Goal: Information Seeking & Learning: Learn about a topic

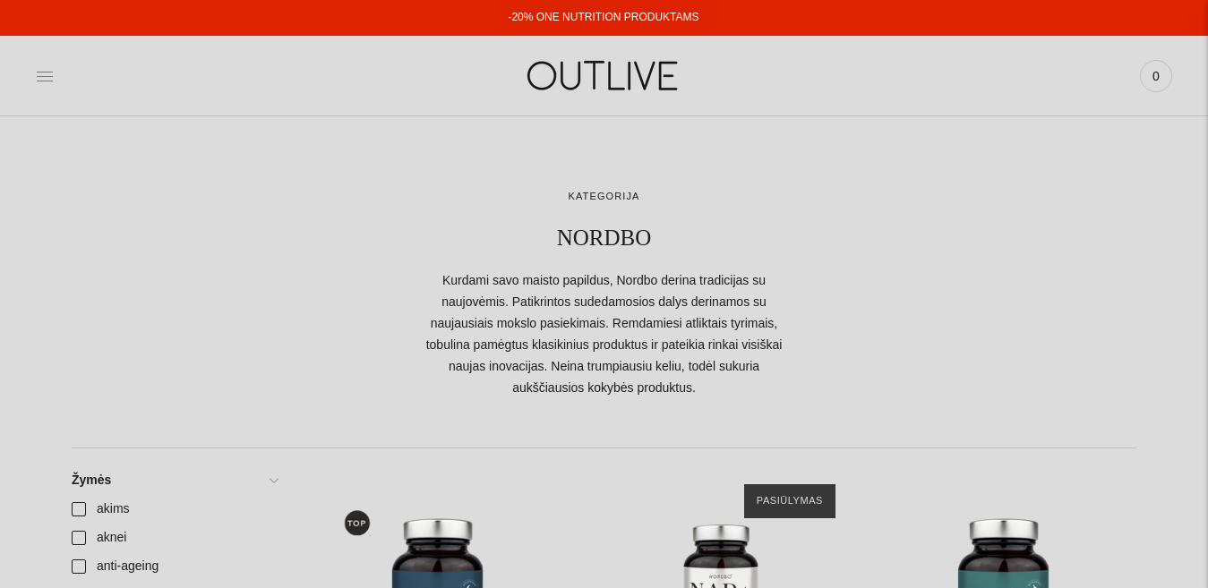
click at [43, 78] on icon at bounding box center [45, 76] width 18 height 18
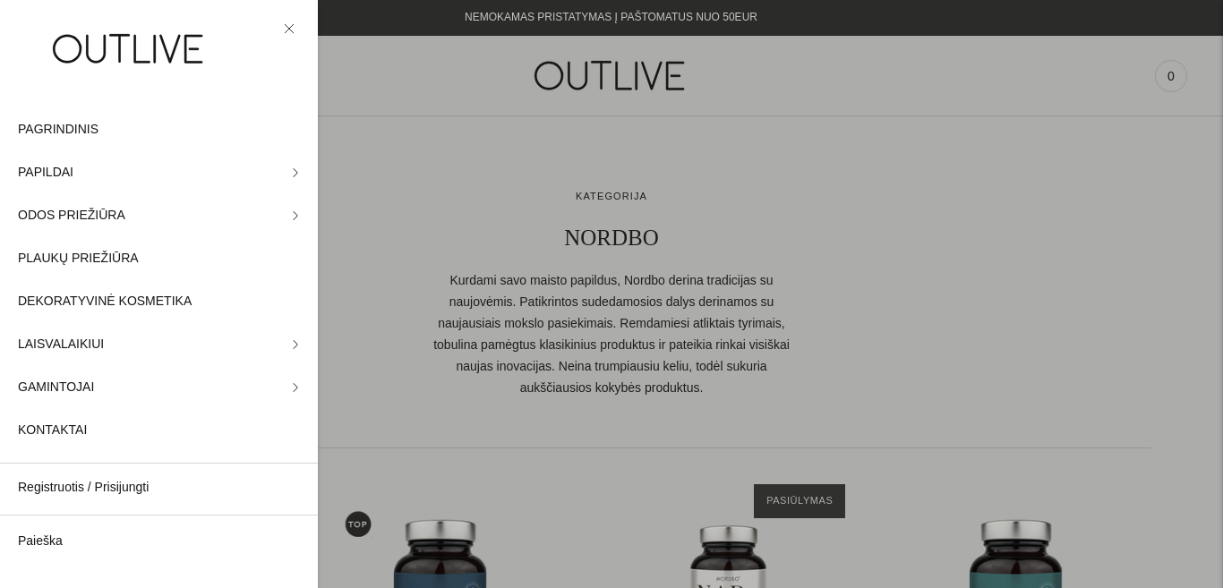
click at [564, 86] on div at bounding box center [611, 294] width 1223 height 588
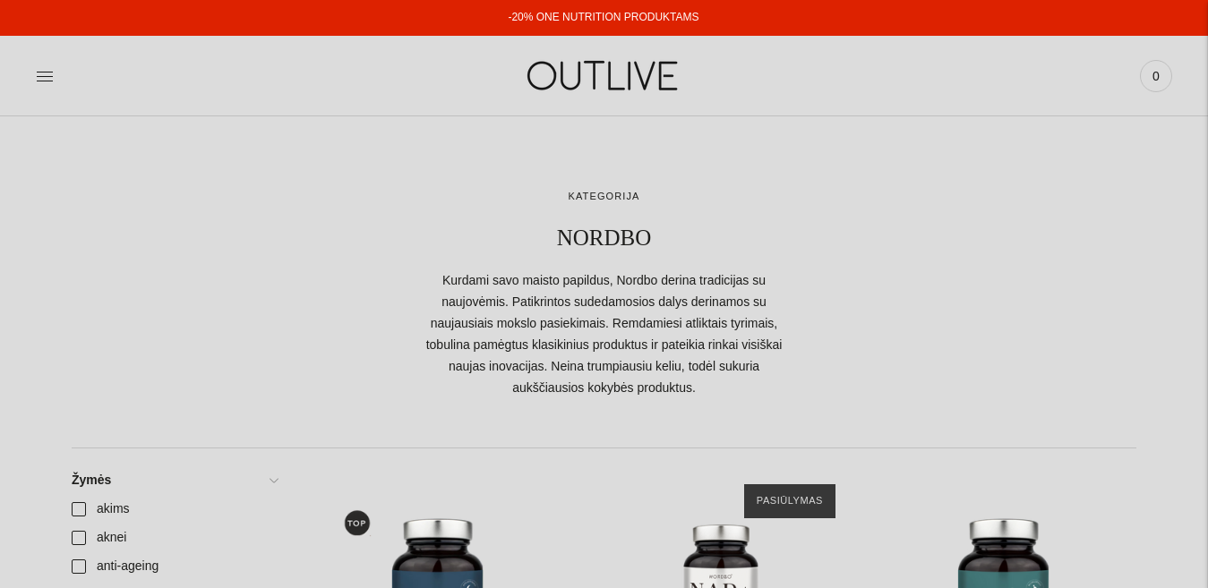
click at [596, 68] on img at bounding box center [605, 76] width 224 height 62
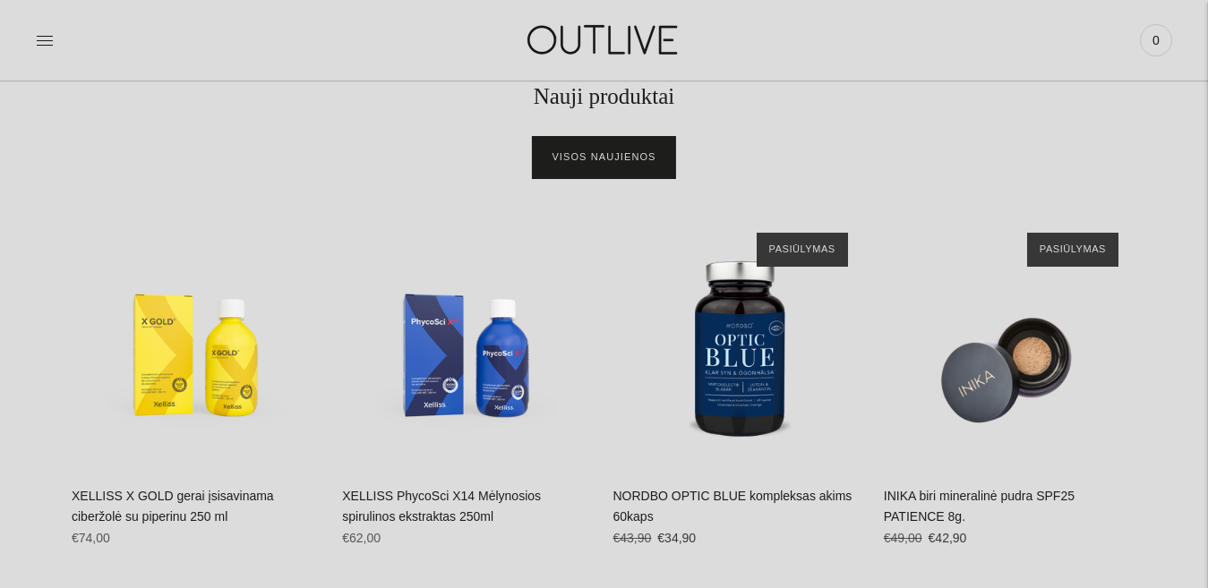
click at [613, 149] on link "Visos naujienos" at bounding box center [604, 157] width 142 height 43
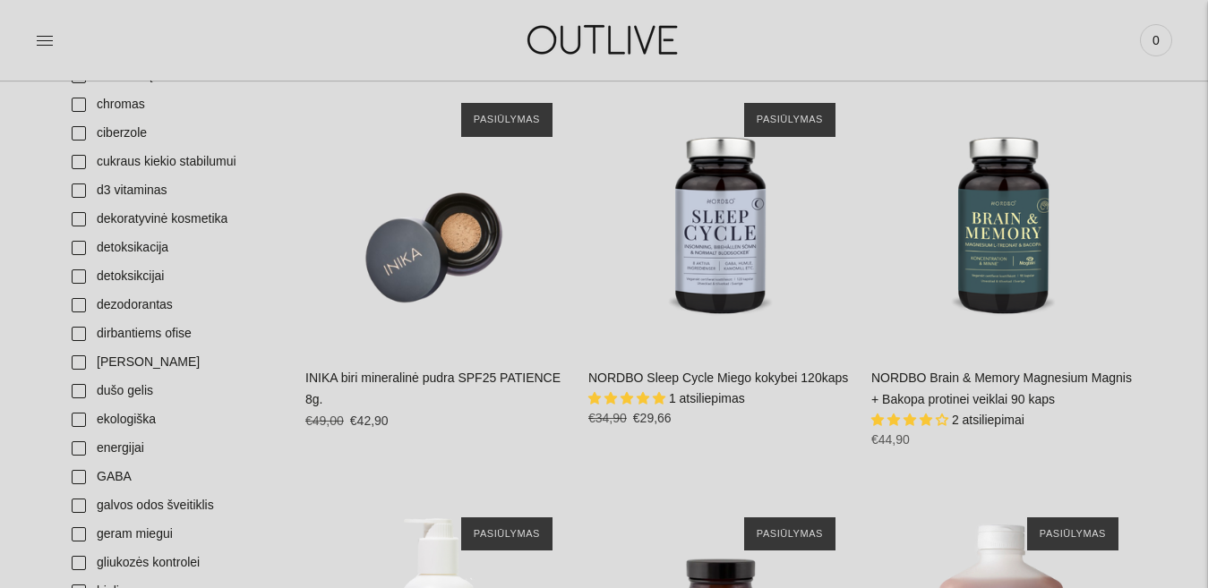
scroll to position [1133, 0]
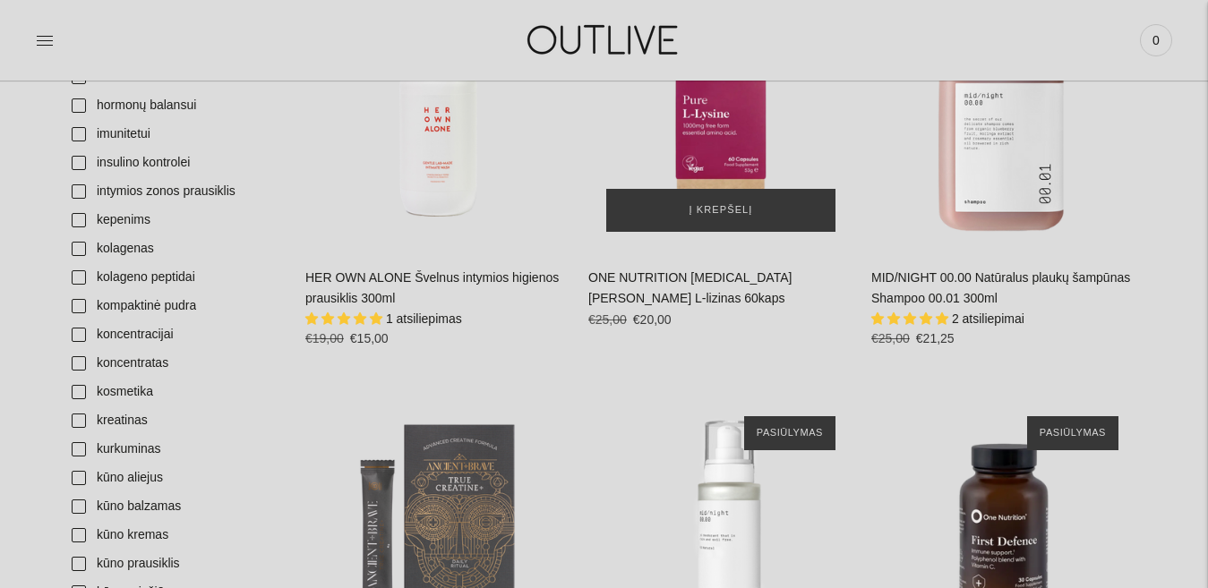
click at [697, 128] on div "ONE NUTRITION L-Lysine Grynas L-lizinas 60kaps\a" at bounding box center [720, 117] width 265 height 265
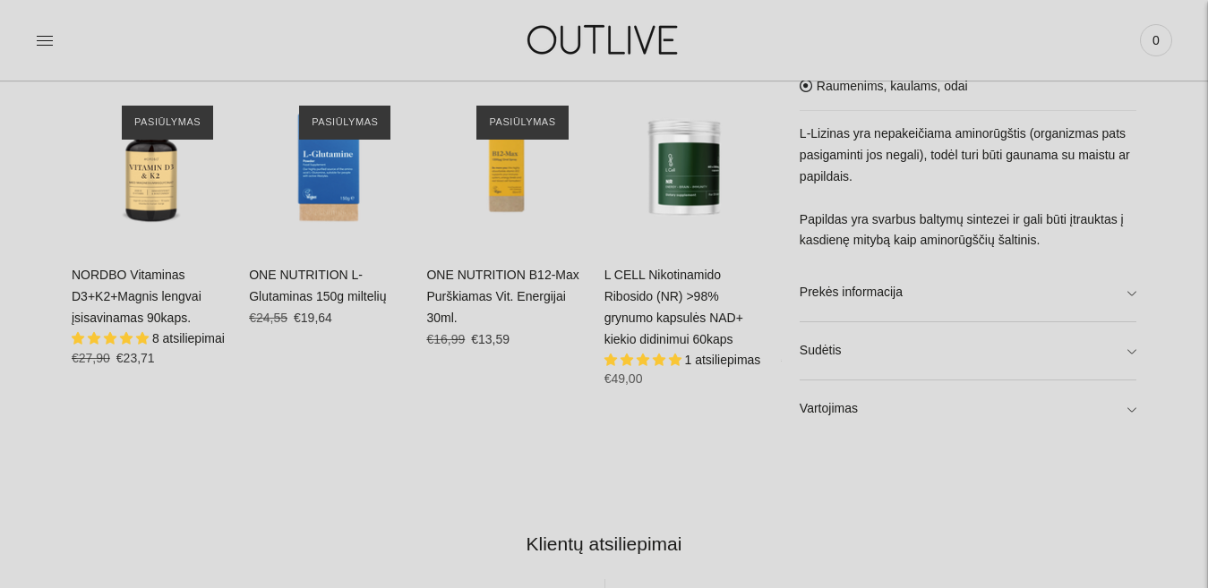
scroll to position [1047, 0]
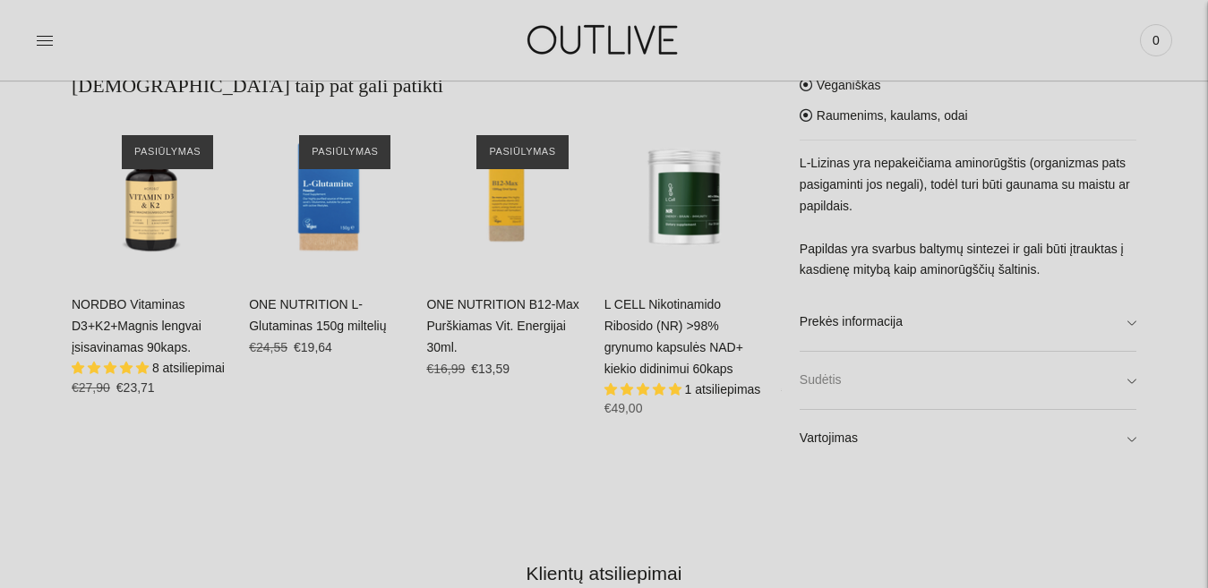
click at [1042, 390] on link "Sudėtis" at bounding box center [968, 381] width 337 height 57
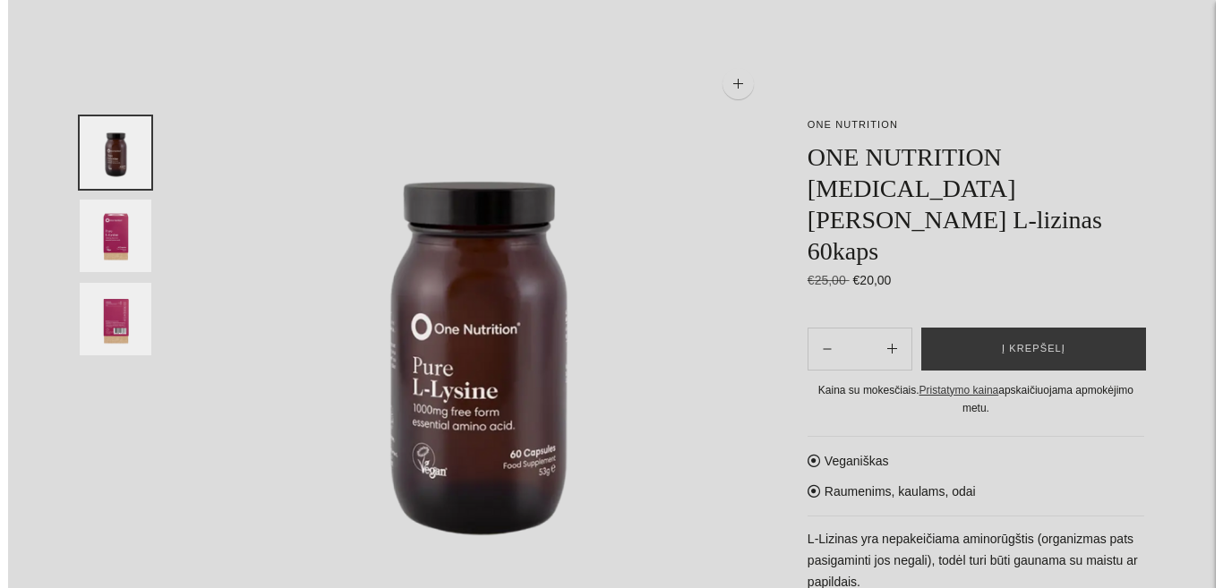
scroll to position [0, 0]
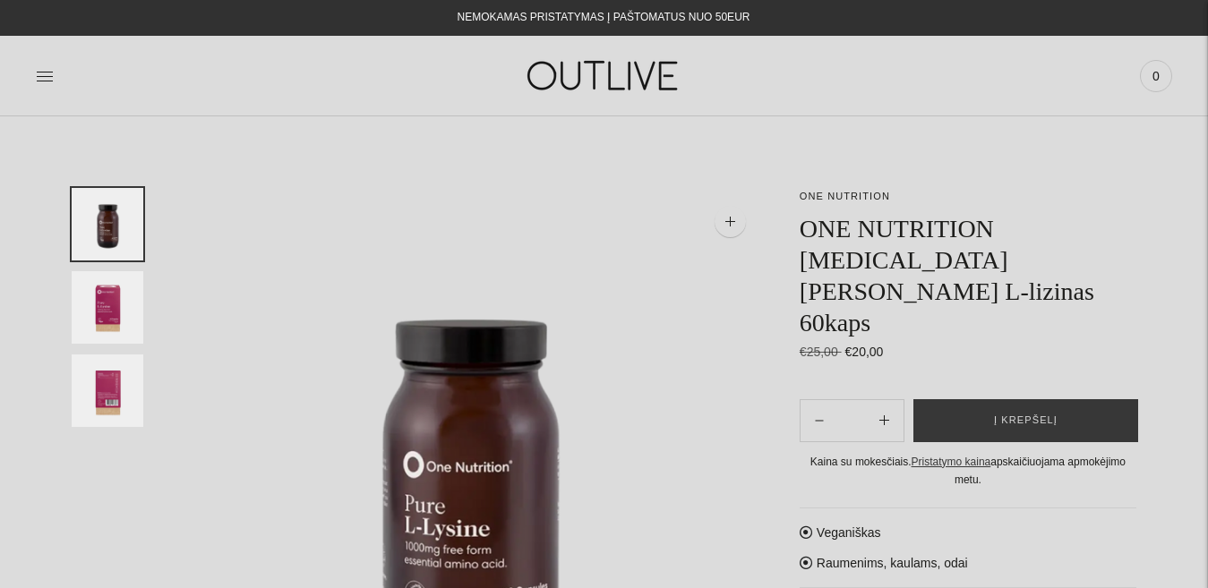
click at [114, 365] on img "Translation missing: en.general.accessibility.image_thumbail" at bounding box center [108, 391] width 72 height 73
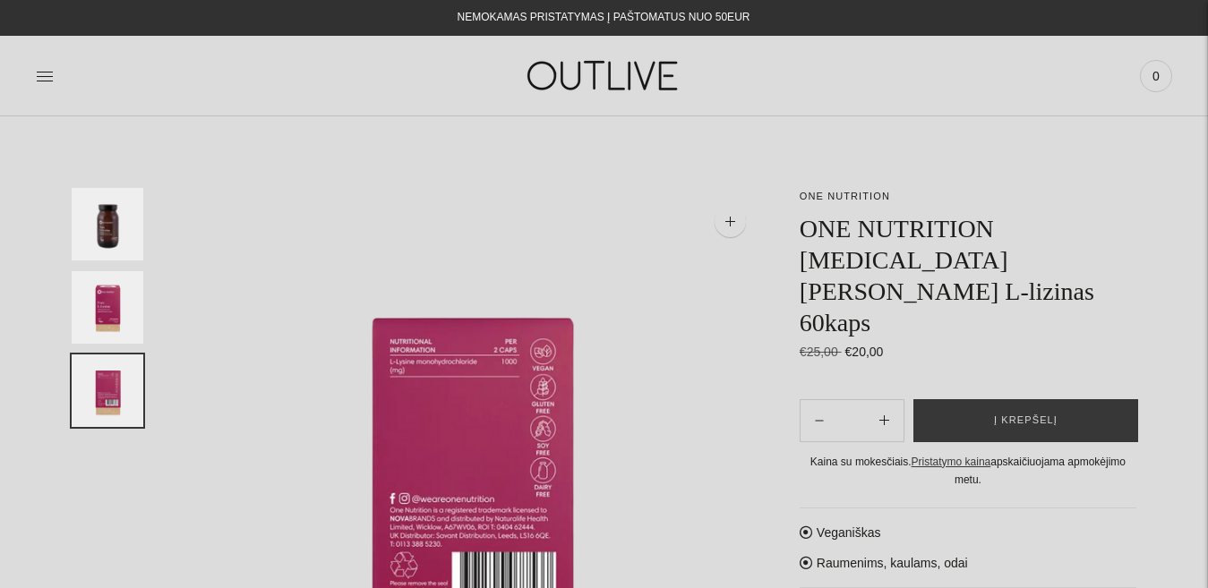
click at [534, 454] on img at bounding box center [471, 480] width 585 height 585
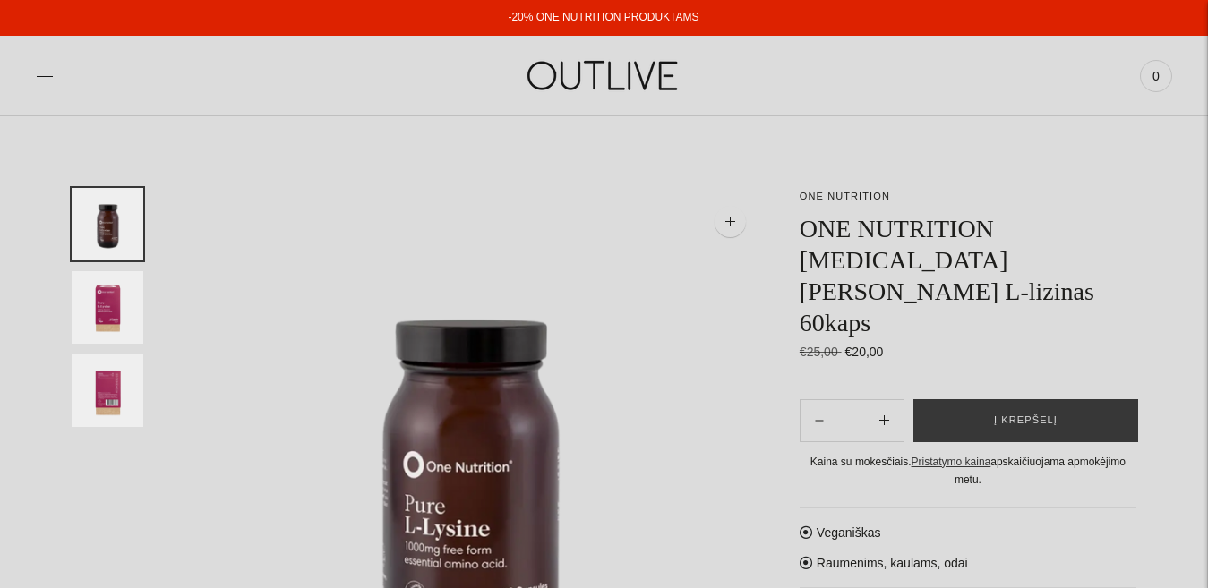
click at [55, 88] on div at bounding box center [225, 76] width 379 height 62
click at [48, 75] on icon at bounding box center [45, 76] width 18 height 18
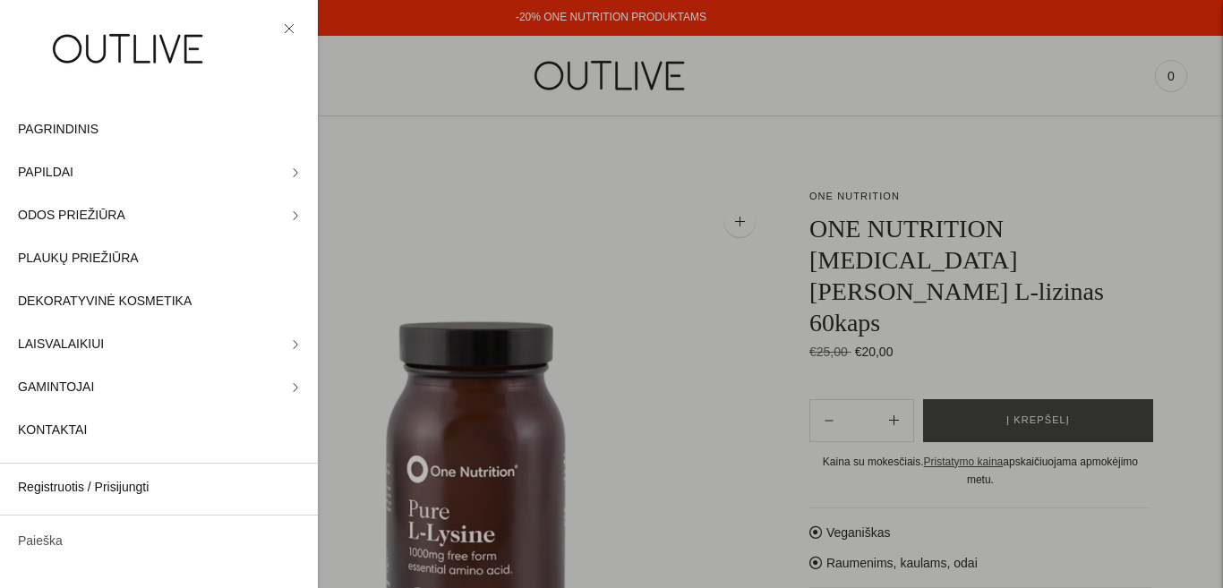
click at [58, 543] on link "Paieška" at bounding box center [159, 541] width 318 height 43
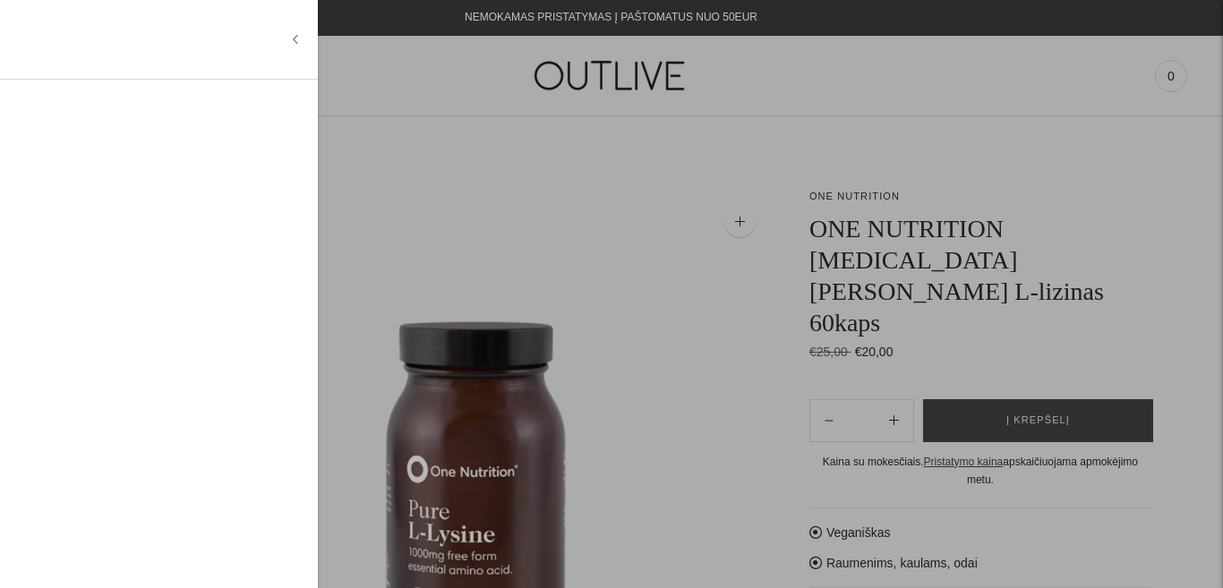
click at [82, 51] on input "text" at bounding box center [154, 39] width 273 height 43
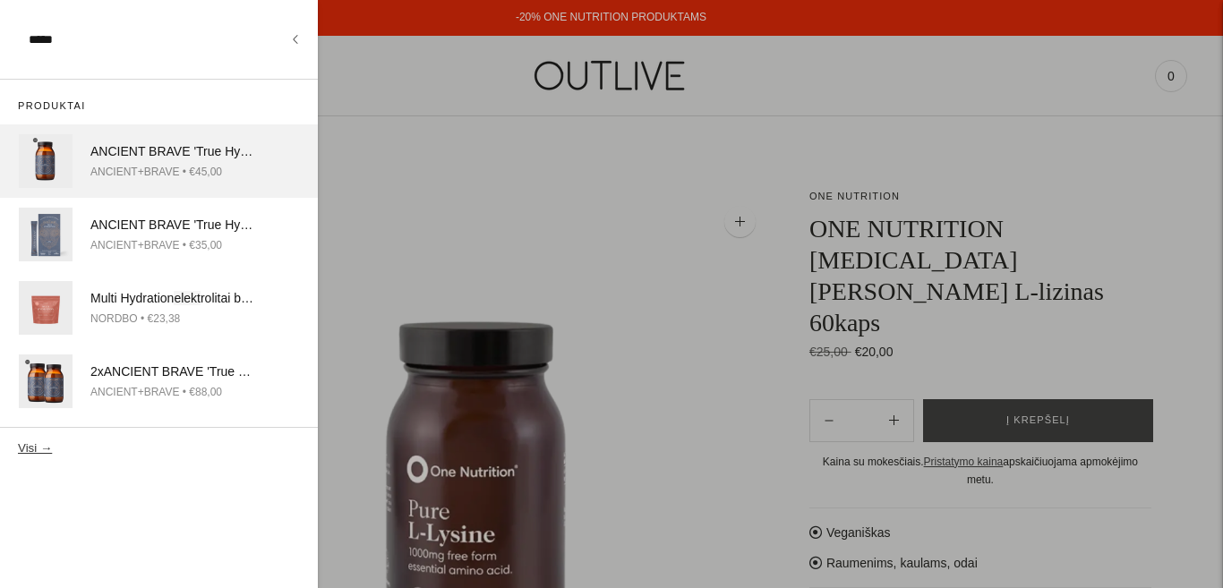
type input "*****"
click at [124, 181] on div "ANCIENT+BRAVE • €45,00" at bounding box center [173, 172] width 167 height 19
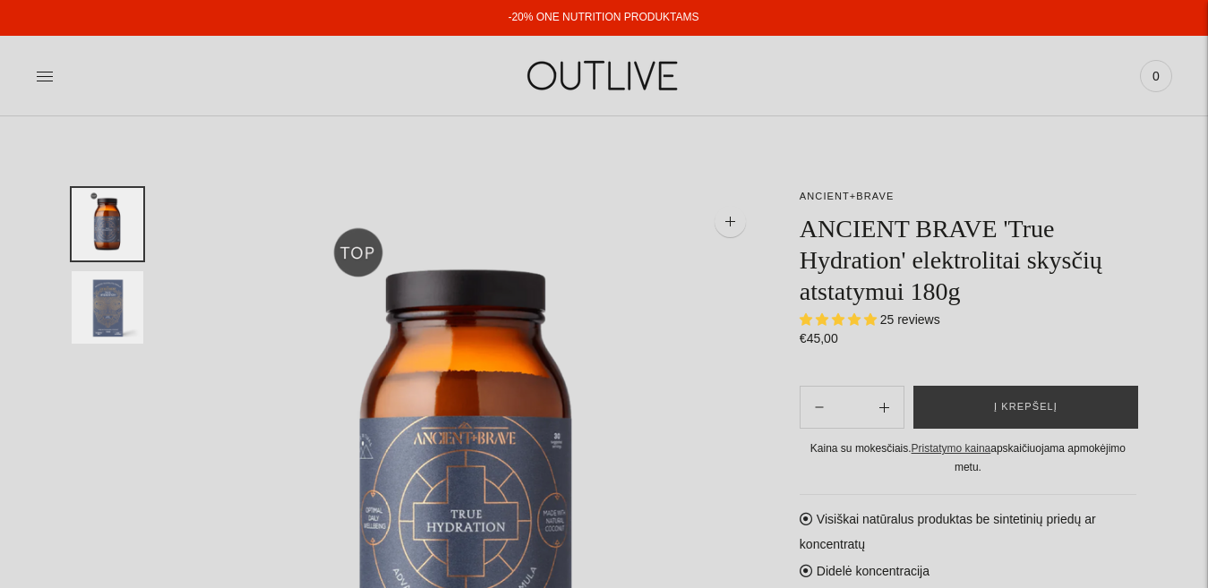
select select "**********"
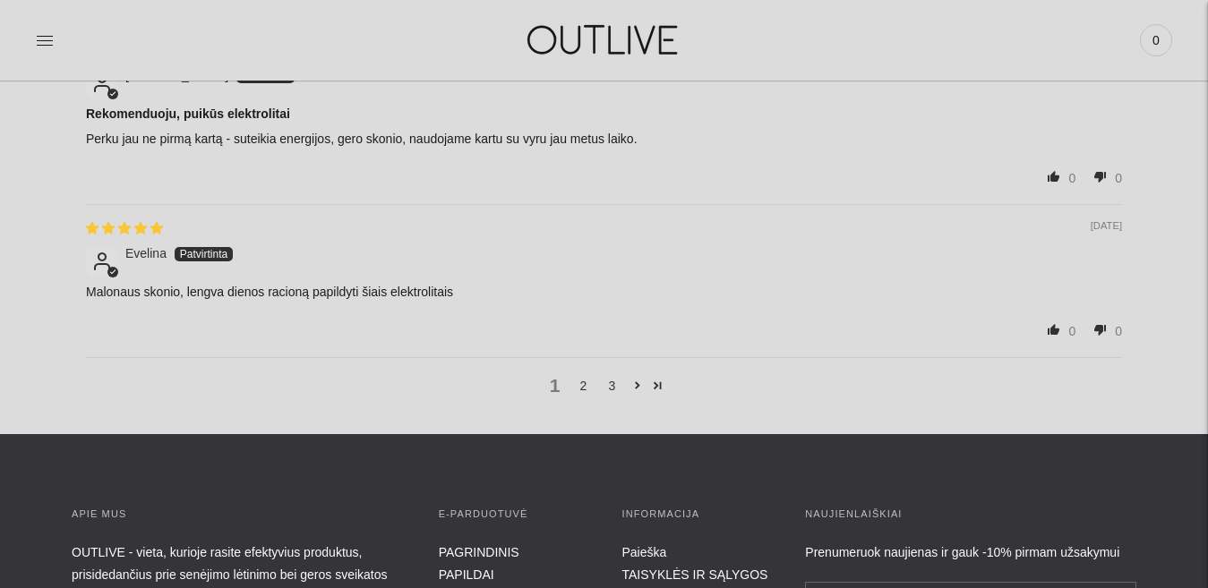
scroll to position [2872, 0]
